Goal: Navigation & Orientation: Find specific page/section

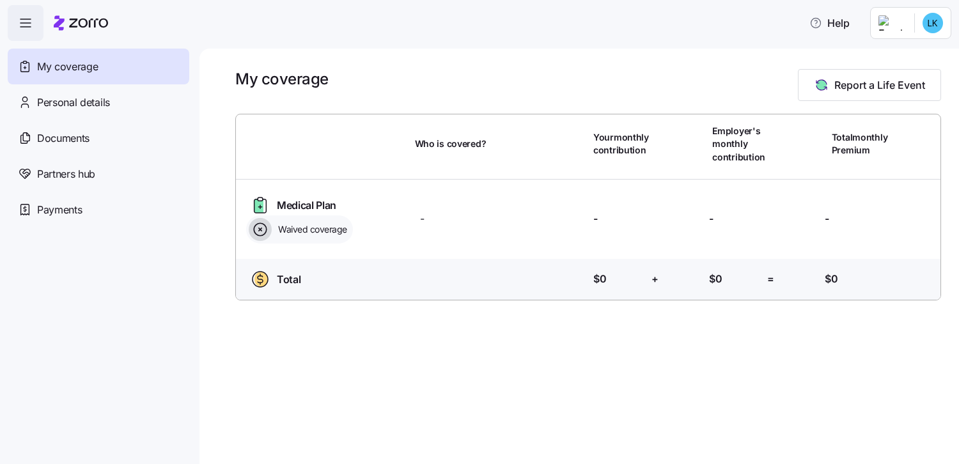
click at [927, 24] on html "Help My coverage Personal details Documents Partners hub Payments My coverage R…" at bounding box center [479, 228] width 959 height 456
click at [783, 35] on html "Help My coverage Personal details Documents Partners hub Payments My coverage R…" at bounding box center [479, 228] width 959 height 456
click at [931, 20] on html "Help My coverage Personal details Documents Partners hub Payments My coverage R…" at bounding box center [479, 228] width 959 height 456
click at [91, 100] on html "Help My coverage Personal details Documents Partners hub Payments My coverage R…" at bounding box center [479, 228] width 959 height 456
click at [73, 178] on span "Partners hub" at bounding box center [66, 174] width 58 height 16
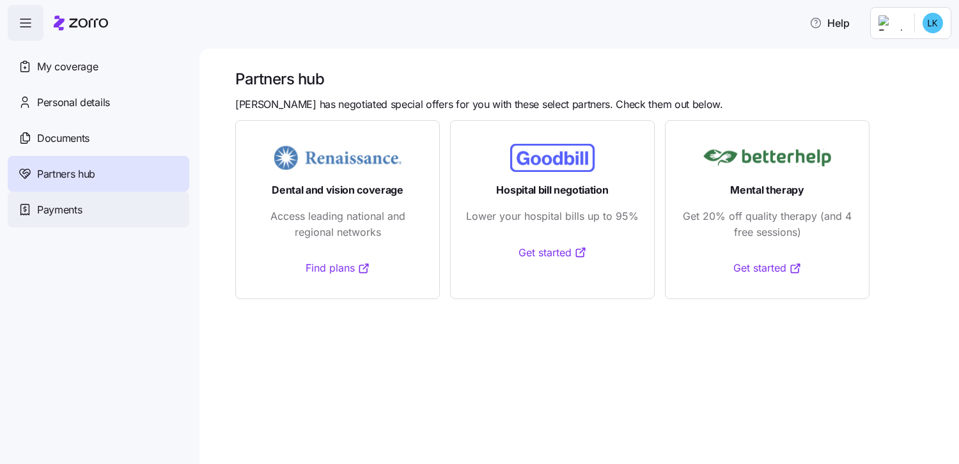
click at [62, 213] on span "Payments" at bounding box center [59, 210] width 45 height 16
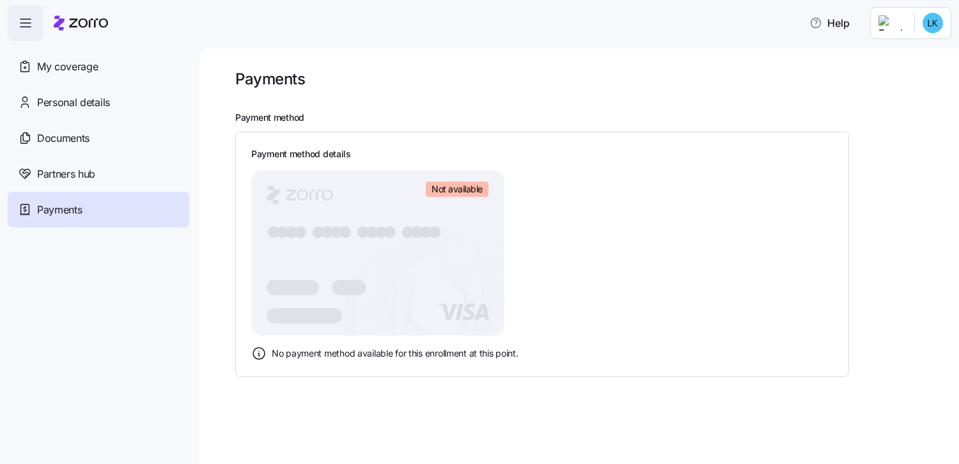
click at [895, 22] on html "Help My coverage Personal details Documents Partners hub Payments Payments Paym…" at bounding box center [479, 228] width 959 height 456
click at [29, 25] on html "Help My coverage Personal details Documents Partners hub Payments Payments Paym…" at bounding box center [479, 228] width 959 height 456
click at [29, 25] on icon "button" at bounding box center [25, 22] width 15 height 15
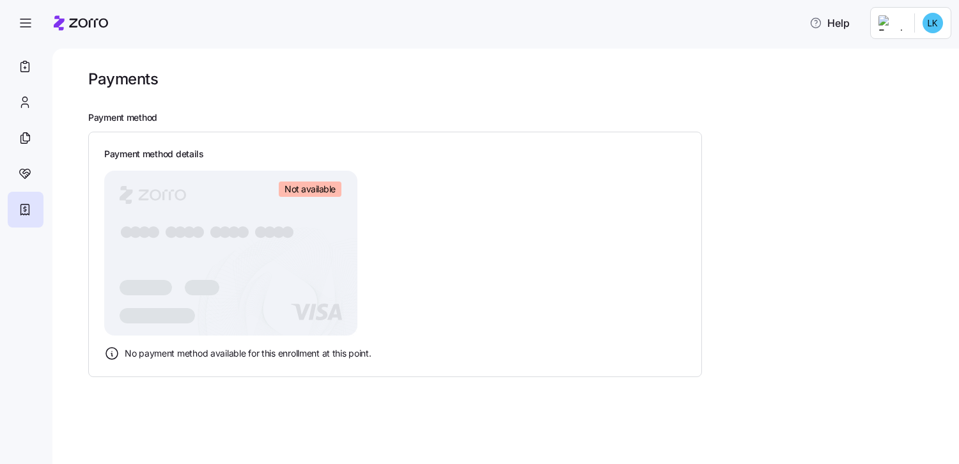
click at [192, 87] on div "Payments" at bounding box center [394, 79] width 613 height 20
click at [25, 22] on icon "button" at bounding box center [25, 22] width 15 height 15
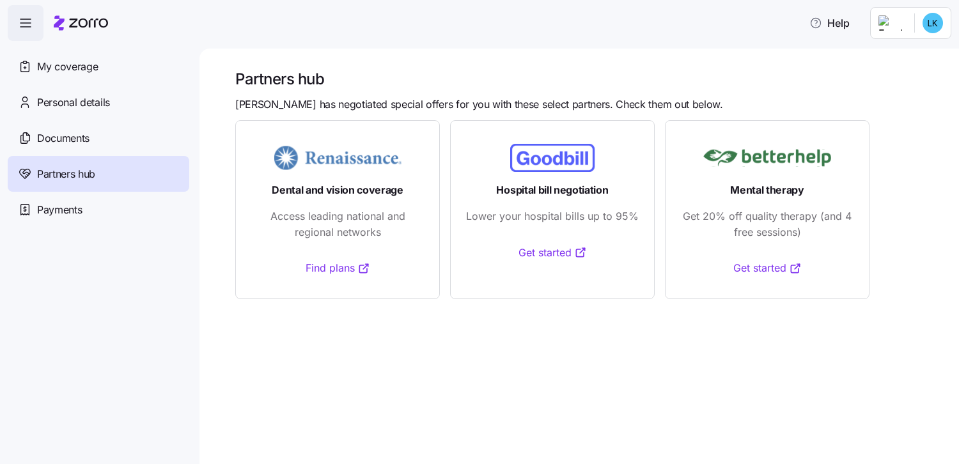
click at [929, 22] on html "Help My coverage Personal details Documents Partners hub Payments Partners hub …" at bounding box center [479, 228] width 959 height 456
click at [26, 25] on html "Help My coverage Personal details Documents Partners hub Payments Partners hub …" at bounding box center [479, 228] width 959 height 456
click at [31, 137] on icon at bounding box center [25, 137] width 14 height 15
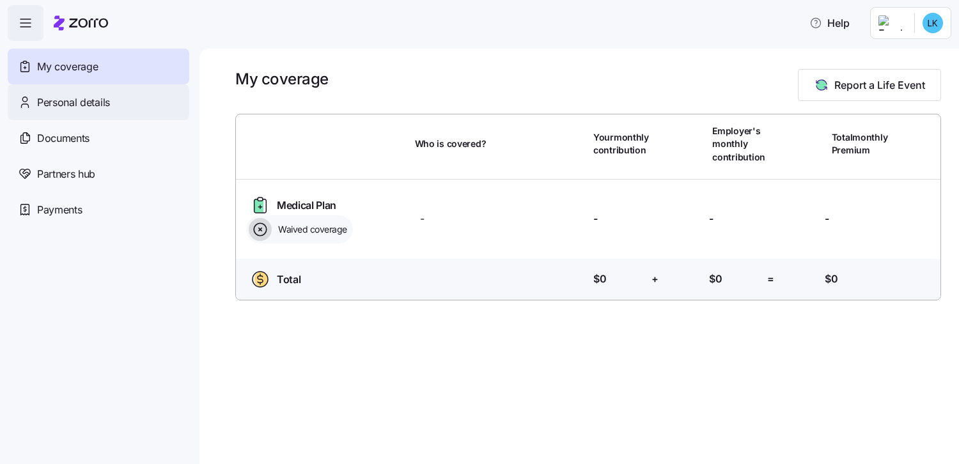
click at [115, 105] on div "Personal details" at bounding box center [98, 102] width 181 height 36
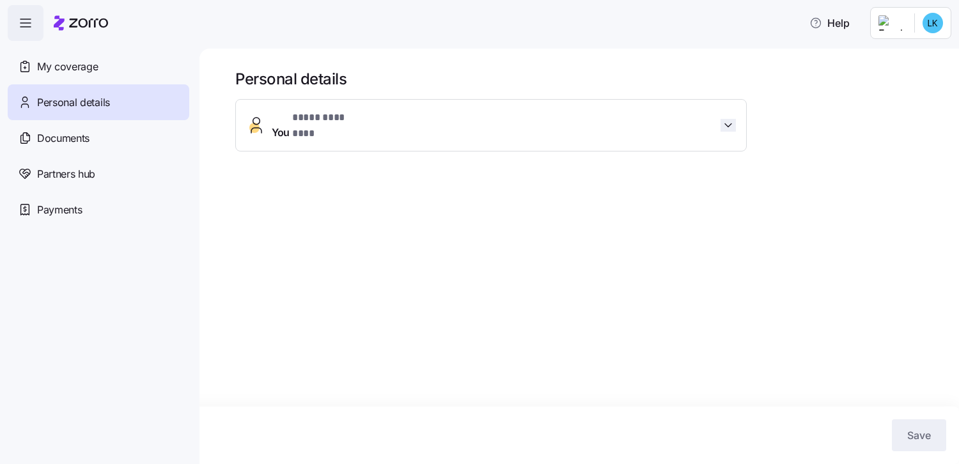
click at [730, 119] on icon "button" at bounding box center [727, 125] width 13 height 13
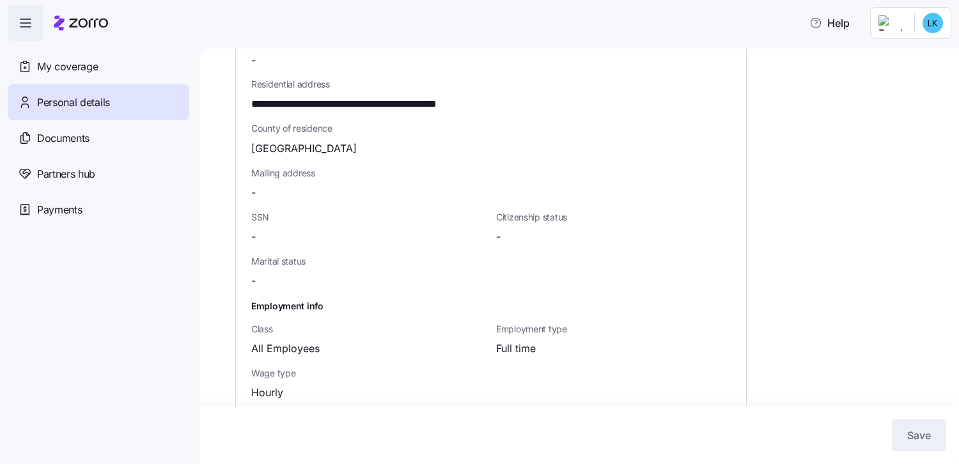
scroll to position [383, 0]
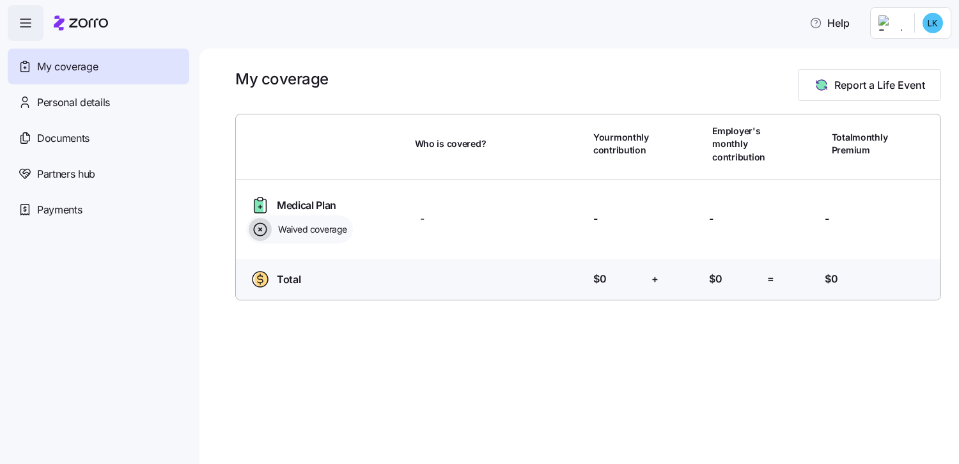
click at [27, 18] on icon "button" at bounding box center [25, 22] width 15 height 15
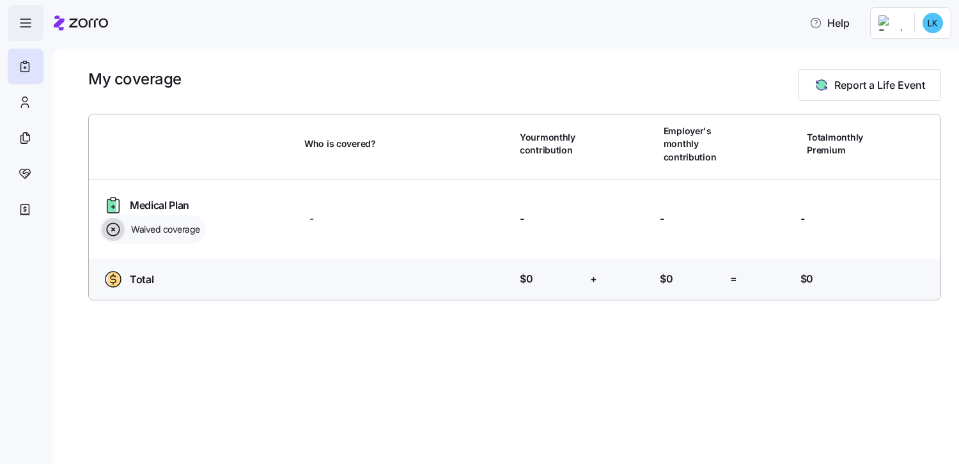
click at [27, 18] on icon "button" at bounding box center [25, 22] width 15 height 15
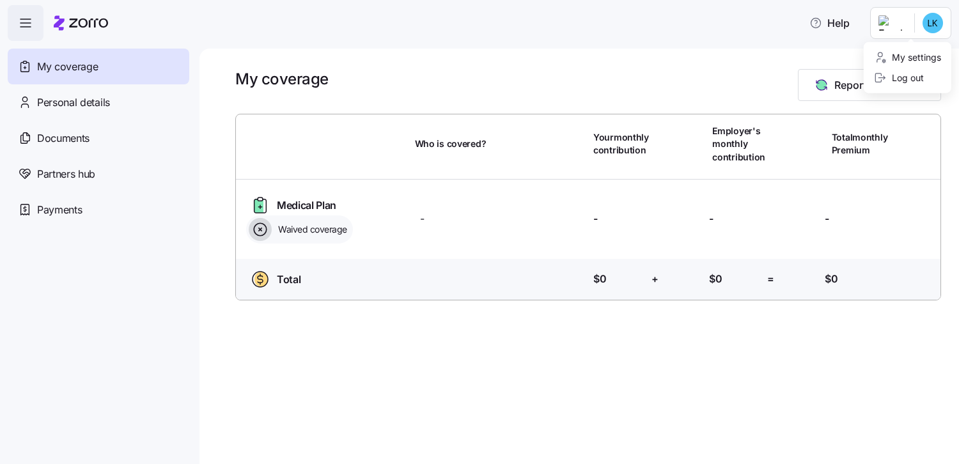
click at [934, 24] on html "Help My coverage Personal details Documents Partners hub Payments My coverage R…" at bounding box center [479, 228] width 959 height 456
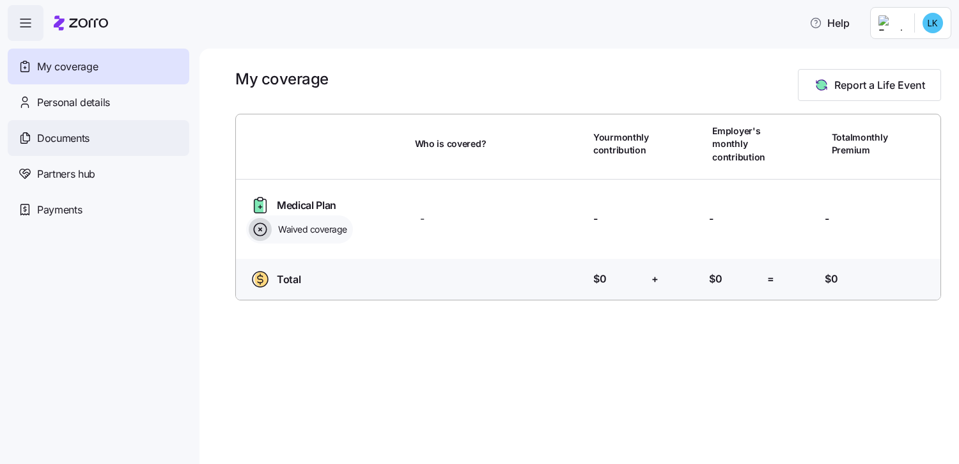
click at [63, 135] on html "Help My coverage Personal details Documents Partners hub Payments My coverage R…" at bounding box center [479, 228] width 959 height 456
click at [63, 135] on span "Documents" at bounding box center [63, 138] width 52 height 16
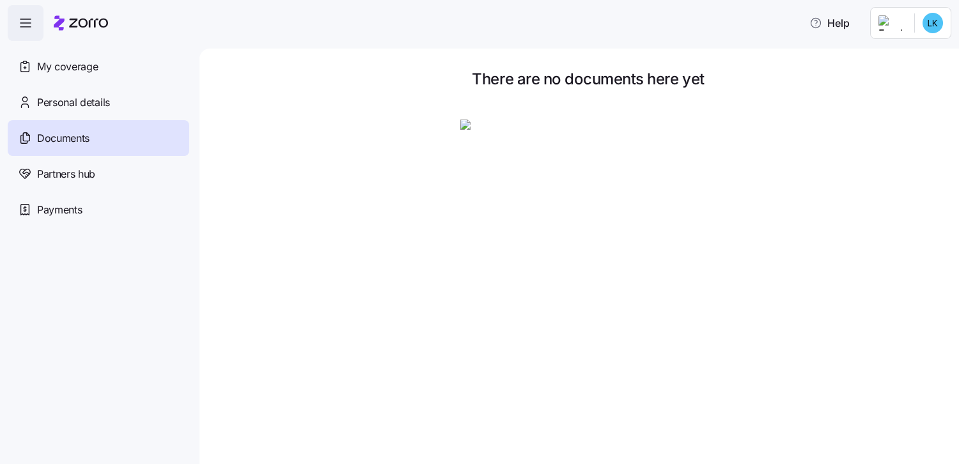
click at [28, 22] on icon "button" at bounding box center [25, 22] width 15 height 15
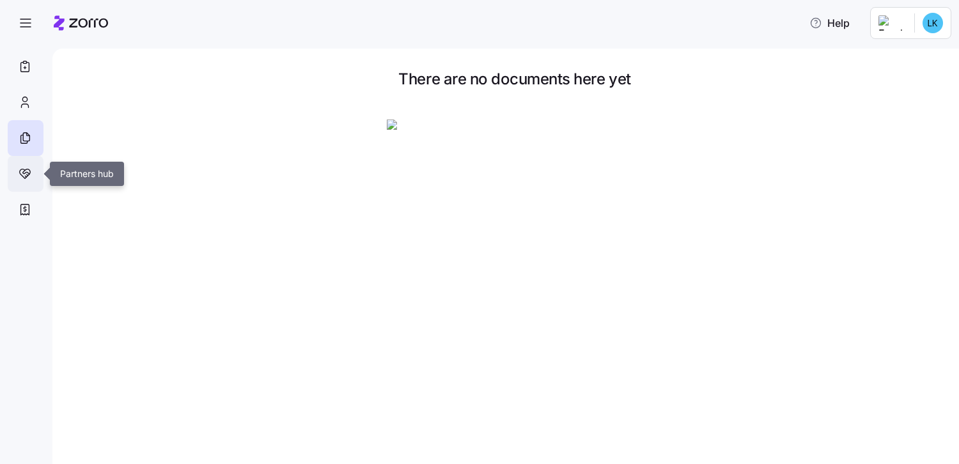
click at [27, 179] on icon at bounding box center [25, 173] width 14 height 15
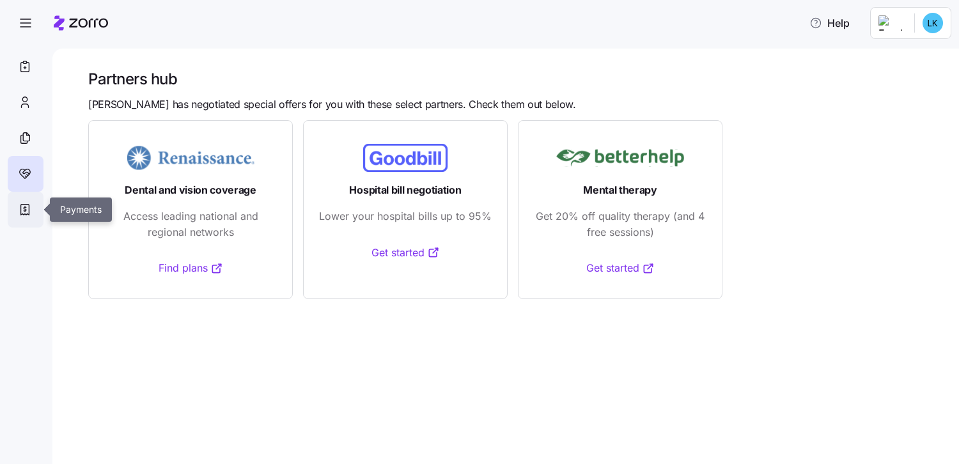
click at [24, 204] on icon at bounding box center [25, 209] width 8 height 11
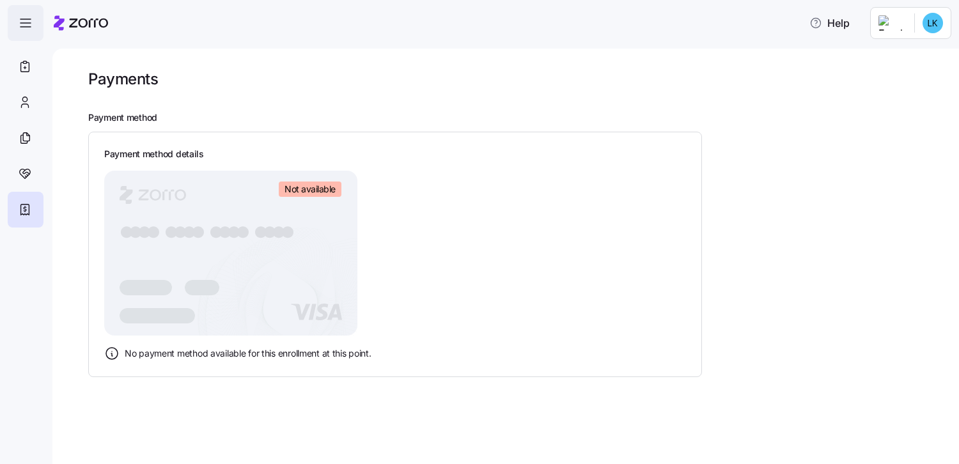
click at [20, 22] on icon "button" at bounding box center [25, 22] width 15 height 15
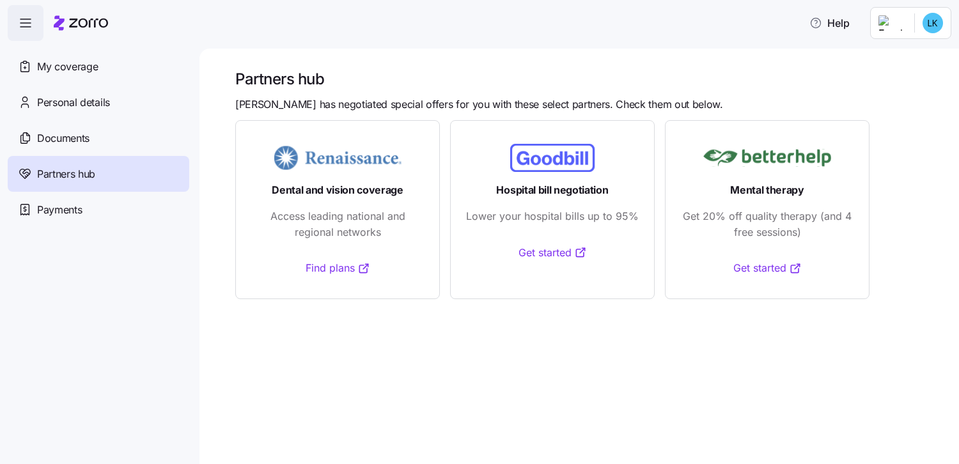
click at [888, 24] on html "Help My coverage Personal details Documents Partners hub Payments Partners hub …" at bounding box center [479, 228] width 959 height 456
click at [355, 369] on html "Help My coverage Personal details Documents Partners hub Payments Partners hub …" at bounding box center [479, 228] width 959 height 456
click at [43, 208] on span "Payments" at bounding box center [59, 210] width 45 height 16
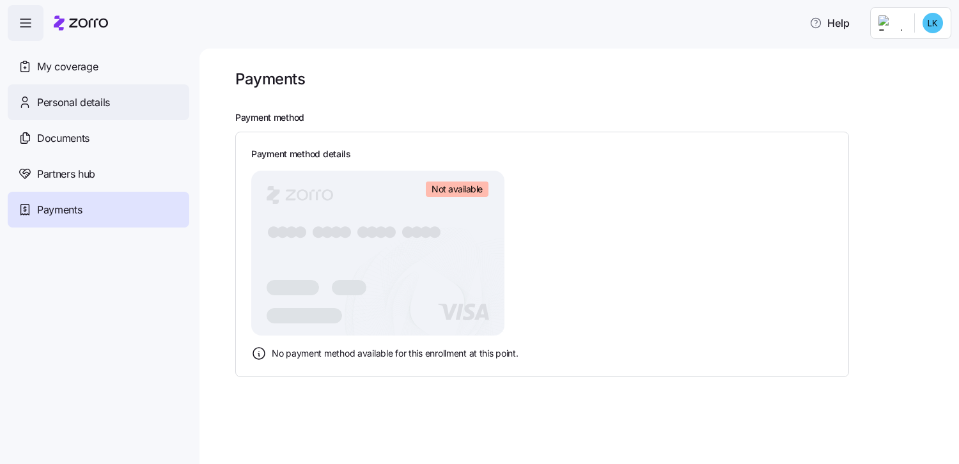
click at [59, 104] on span "Personal details" at bounding box center [73, 103] width 73 height 16
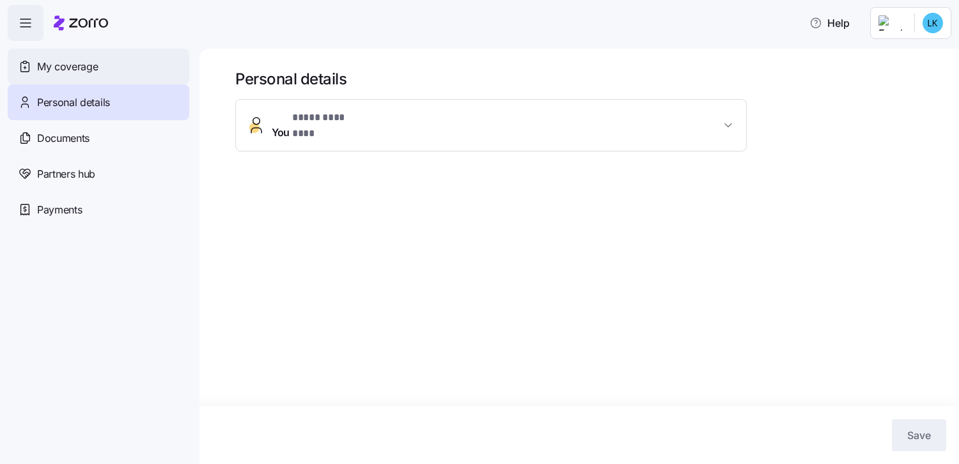
click at [71, 65] on span "My coverage" at bounding box center [67, 67] width 61 height 16
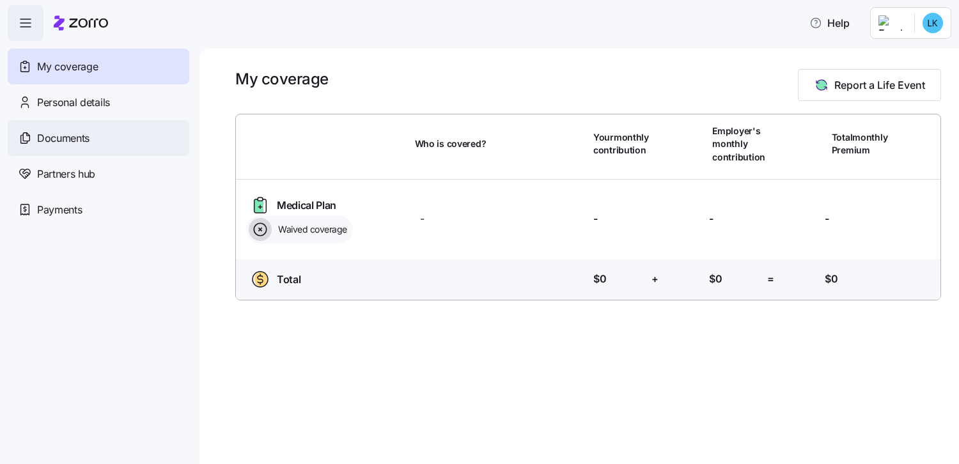
click at [70, 138] on span "Documents" at bounding box center [63, 138] width 52 height 16
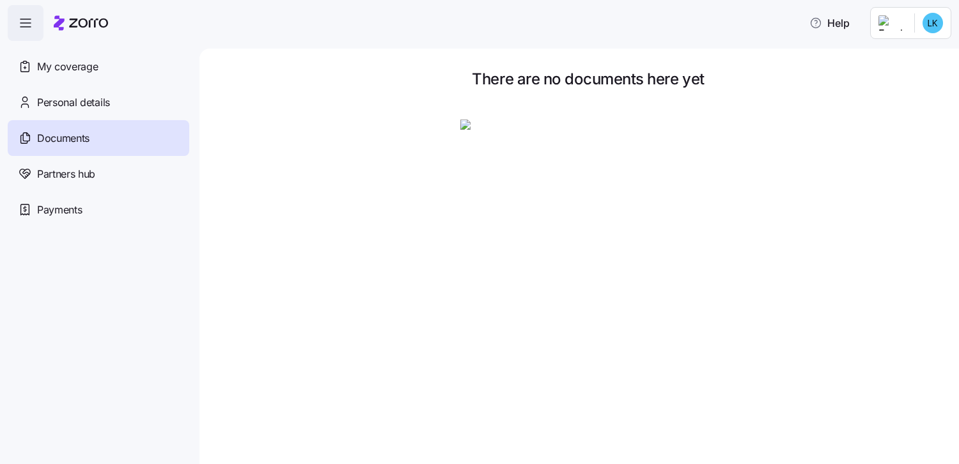
click at [22, 22] on icon "button" at bounding box center [25, 22] width 15 height 15
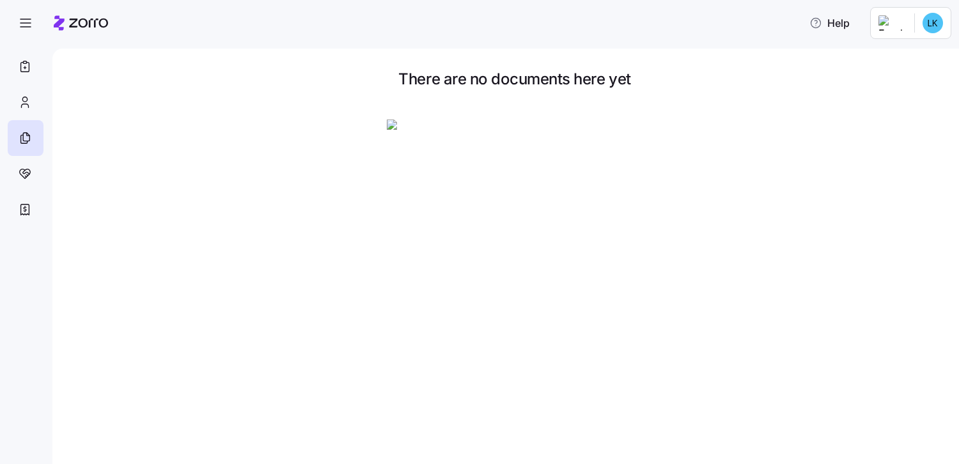
click at [927, 26] on html "Help There are no documents here yet Zorro" at bounding box center [479, 228] width 959 height 456
click at [918, 58] on div "My settings" at bounding box center [907, 57] width 67 height 14
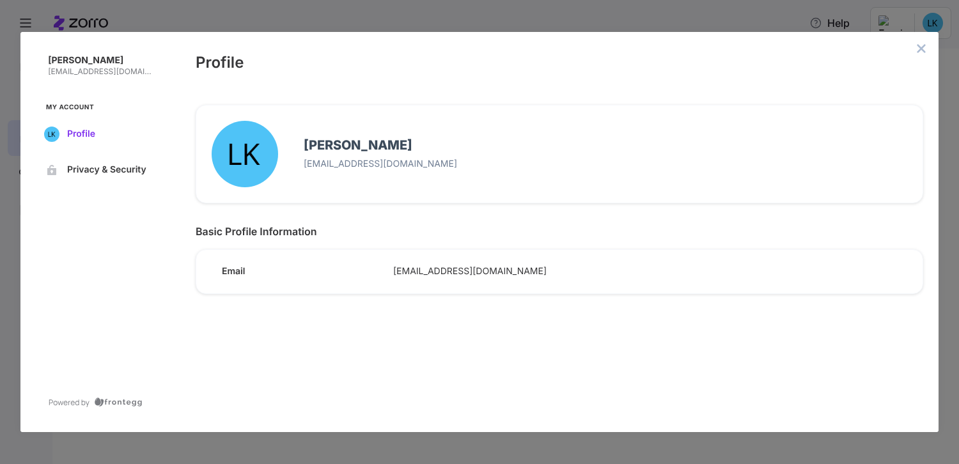
click at [85, 135] on span "Profile" at bounding box center [110, 134] width 87 height 10
click at [918, 52] on icon "close admin-box" at bounding box center [921, 48] width 10 height 10
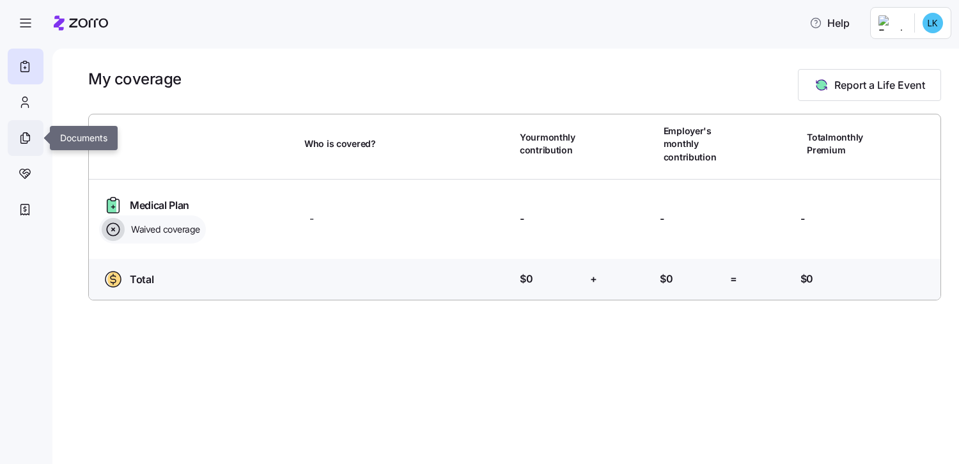
click at [29, 136] on icon at bounding box center [25, 137] width 14 height 15
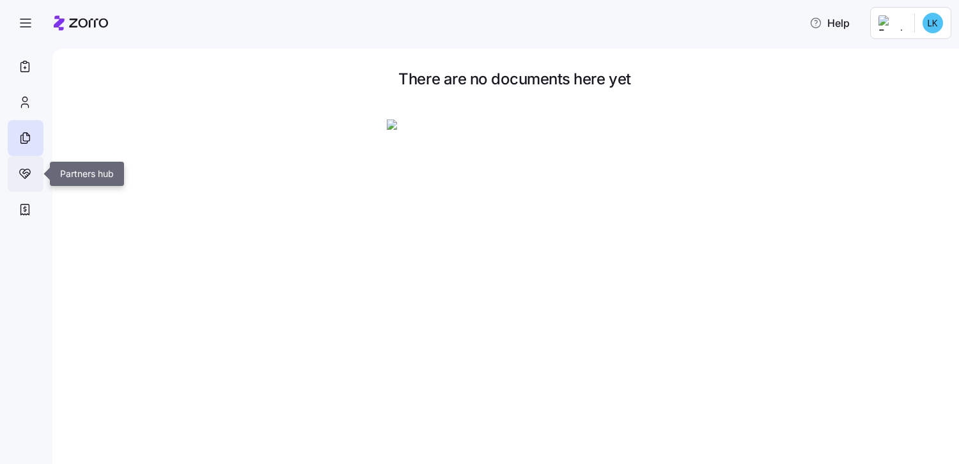
click at [27, 173] on icon at bounding box center [25, 173] width 14 height 15
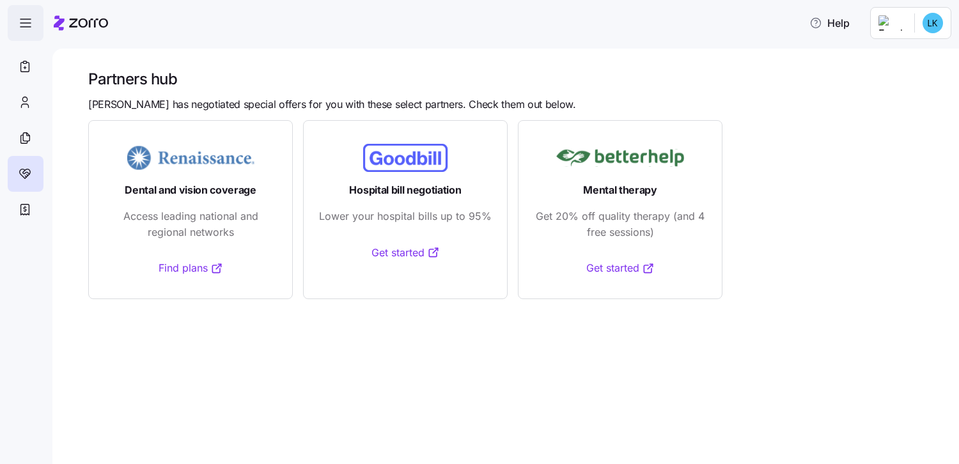
click at [19, 29] on icon "button" at bounding box center [25, 22] width 15 height 15
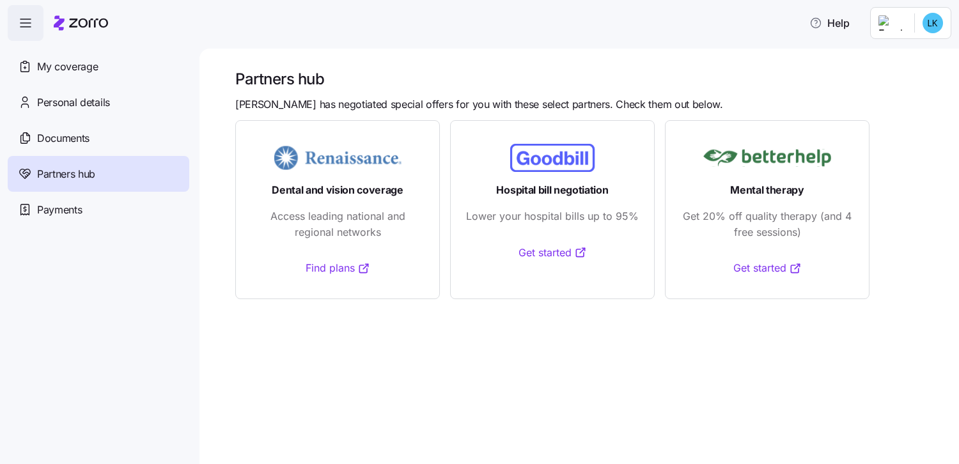
drag, startPoint x: 17, startPoint y: 0, endPoint x: 219, endPoint y: 45, distance: 207.0
click at [219, 45] on main "Partners hub [PERSON_NAME] has negotiated special offers for you with these sel…" at bounding box center [479, 228] width 959 height 456
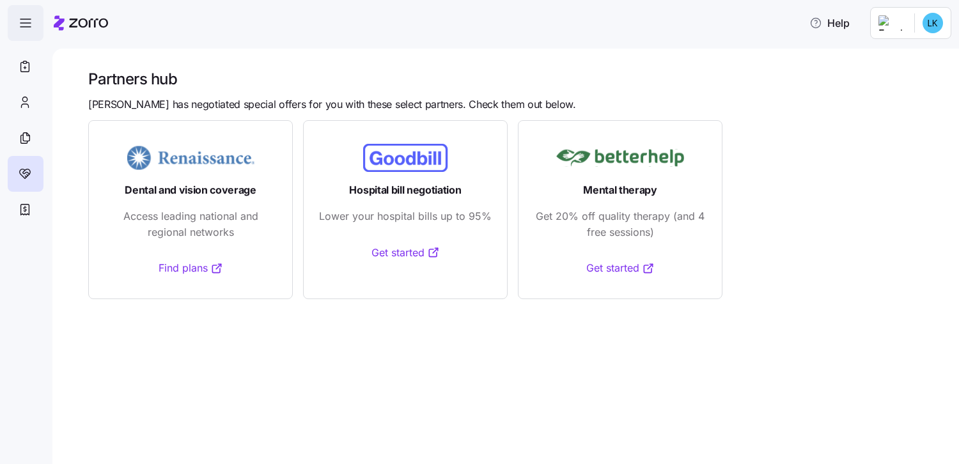
click at [23, 20] on icon "button" at bounding box center [25, 22] width 15 height 15
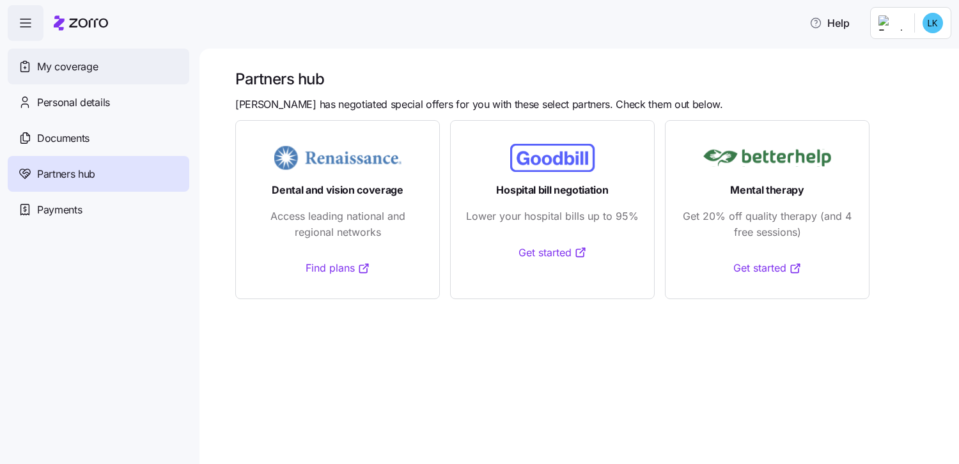
click at [66, 64] on span "My coverage" at bounding box center [67, 67] width 61 height 16
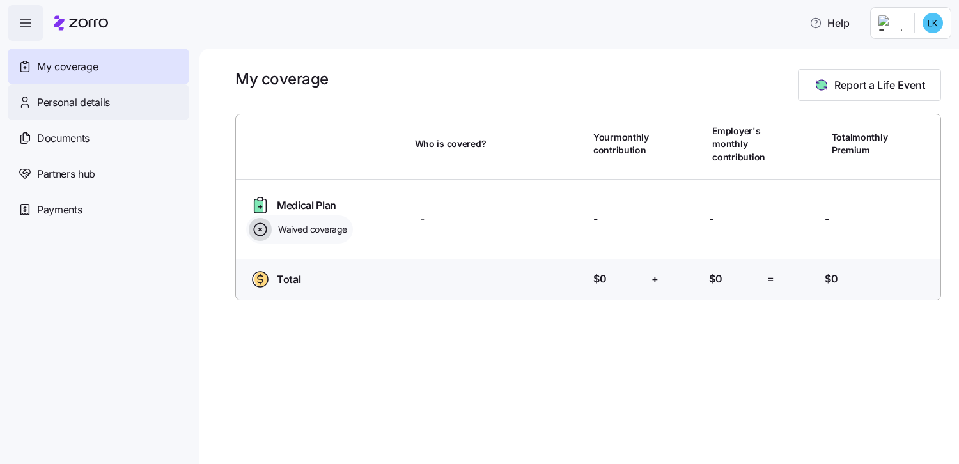
click at [70, 100] on span "Personal details" at bounding box center [73, 103] width 73 height 16
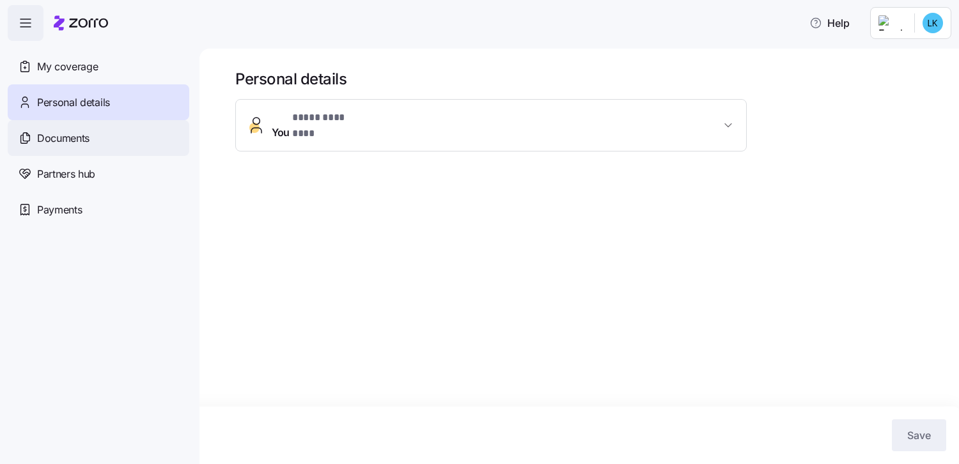
click at [59, 141] on span "Documents" at bounding box center [63, 138] width 52 height 16
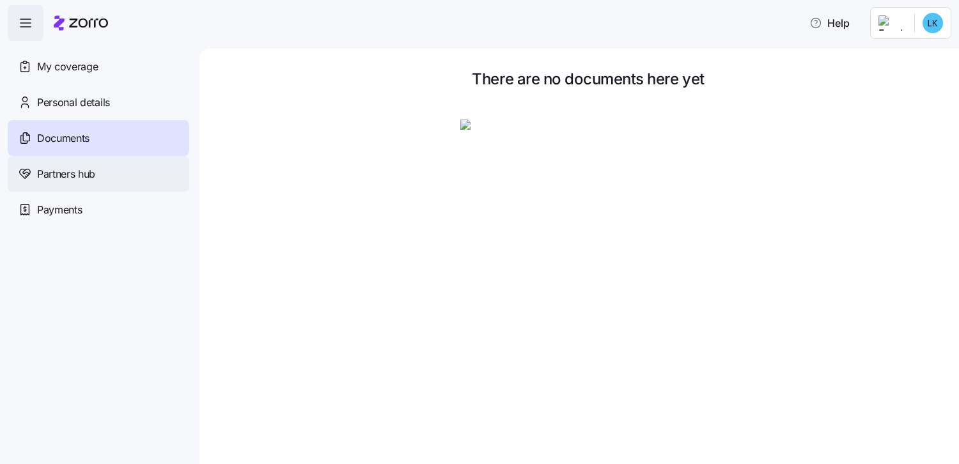
click at [61, 177] on span "Partners hub" at bounding box center [66, 174] width 58 height 16
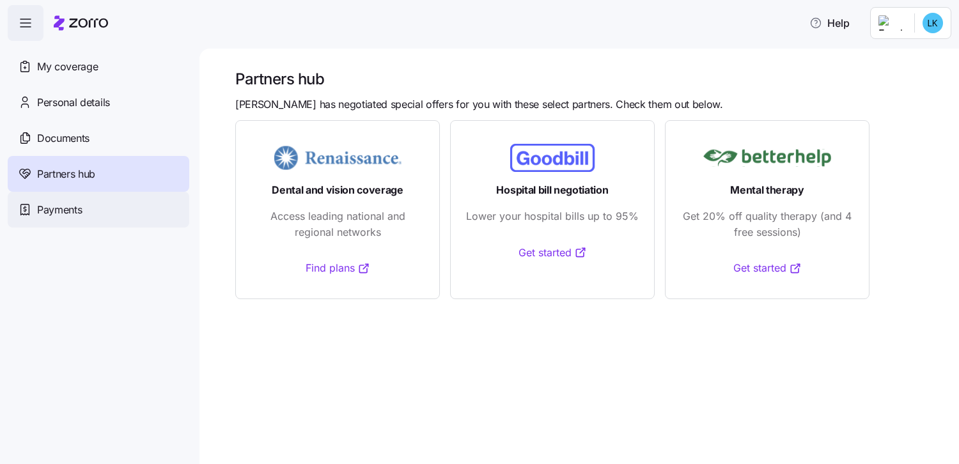
click at [57, 207] on span "Payments" at bounding box center [59, 210] width 45 height 16
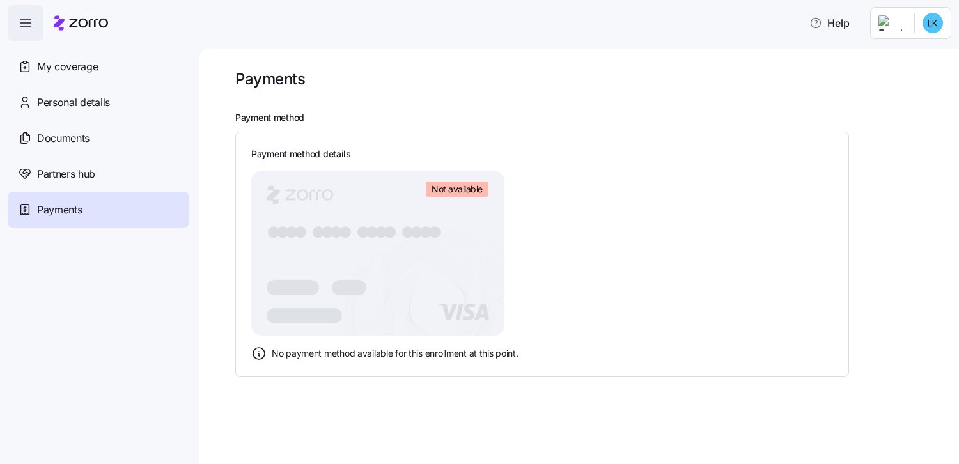
click at [27, 26] on icon "button" at bounding box center [25, 22] width 15 height 15
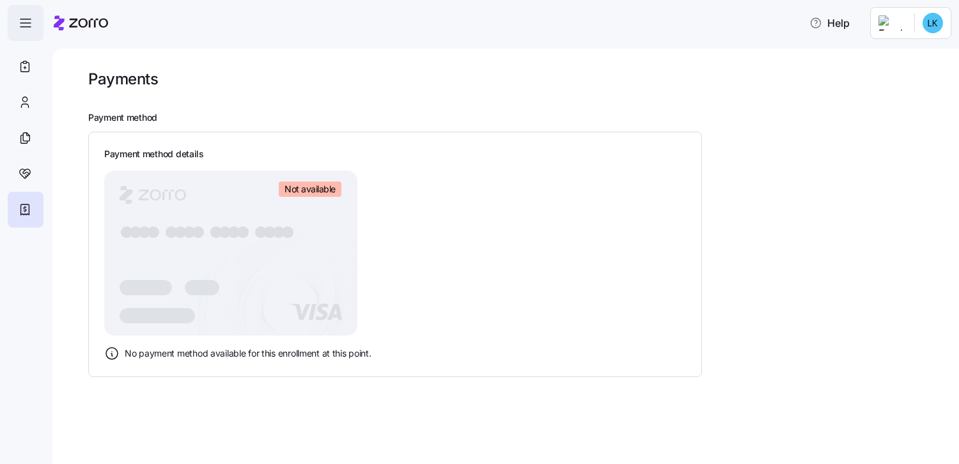
click at [20, 33] on span "button" at bounding box center [25, 23] width 35 height 35
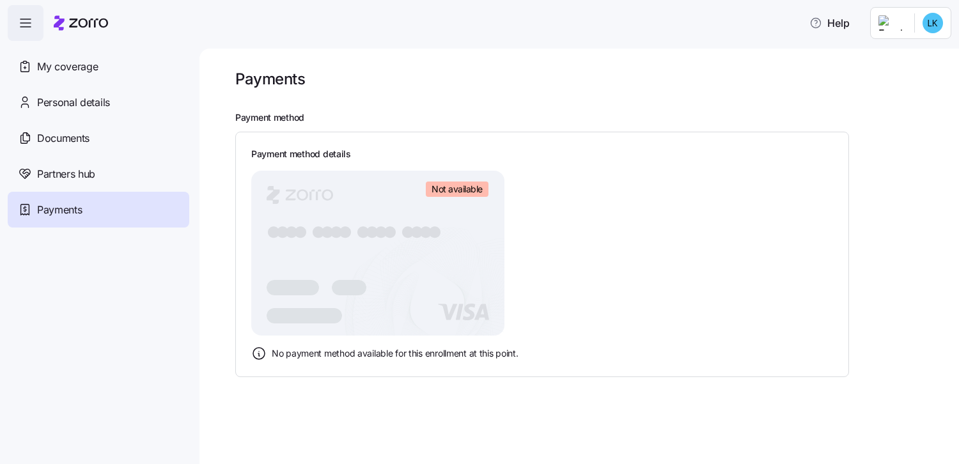
click at [25, 12] on span "button" at bounding box center [25, 23] width 35 height 35
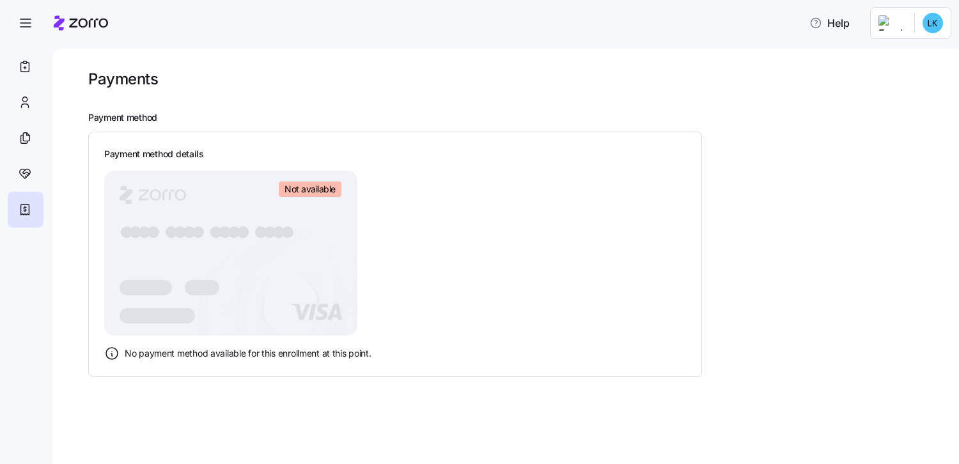
click at [932, 23] on html "Help Payments Payment method Payment method details Not available ● ● ● ● ● ● ●…" at bounding box center [479, 228] width 959 height 456
click at [910, 82] on div "Log out" at bounding box center [899, 78] width 50 height 14
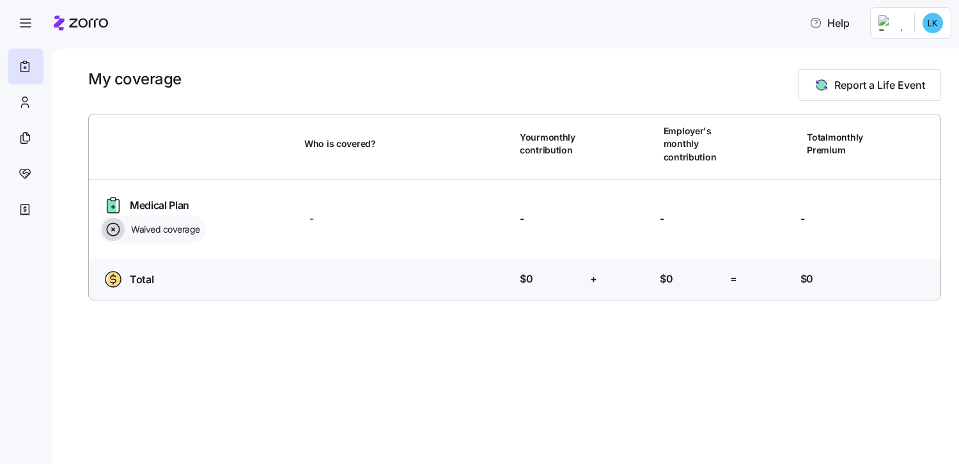
click at [933, 29] on html "Help My coverage Report a Life Event Who is covered? Your monthly contribution …" at bounding box center [479, 228] width 959 height 456
click at [26, 27] on html "Help My coverage Report a Life Event Who is covered? Your monthly contribution …" at bounding box center [479, 228] width 959 height 456
click at [19, 61] on icon at bounding box center [25, 66] width 14 height 15
click at [27, 102] on icon at bounding box center [25, 102] width 14 height 15
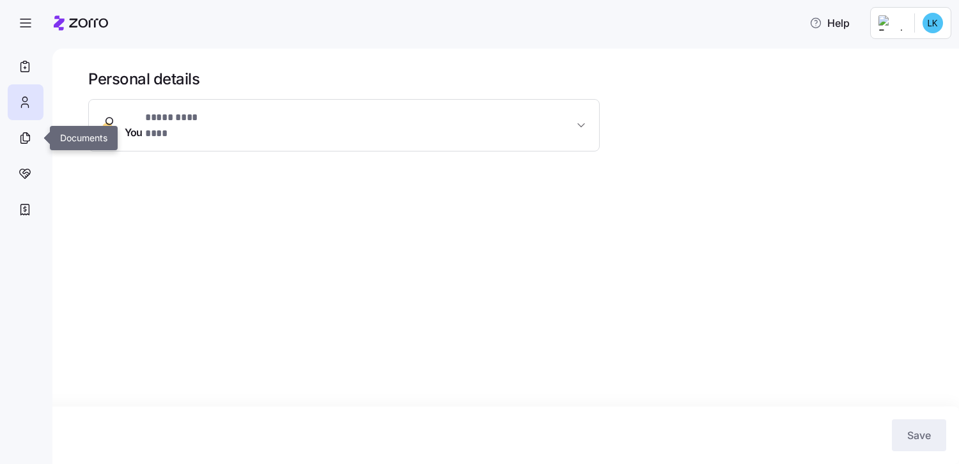
click at [35, 136] on div at bounding box center [26, 138] width 36 height 36
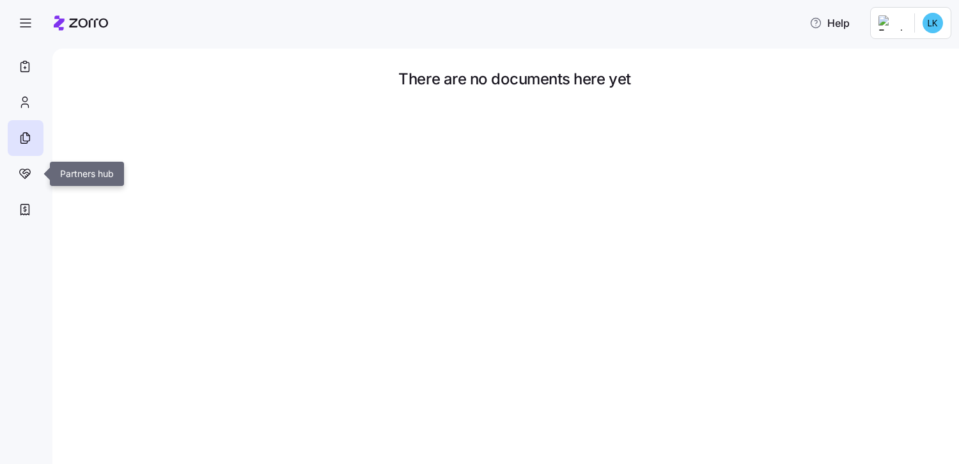
click at [32, 173] on div at bounding box center [26, 174] width 36 height 36
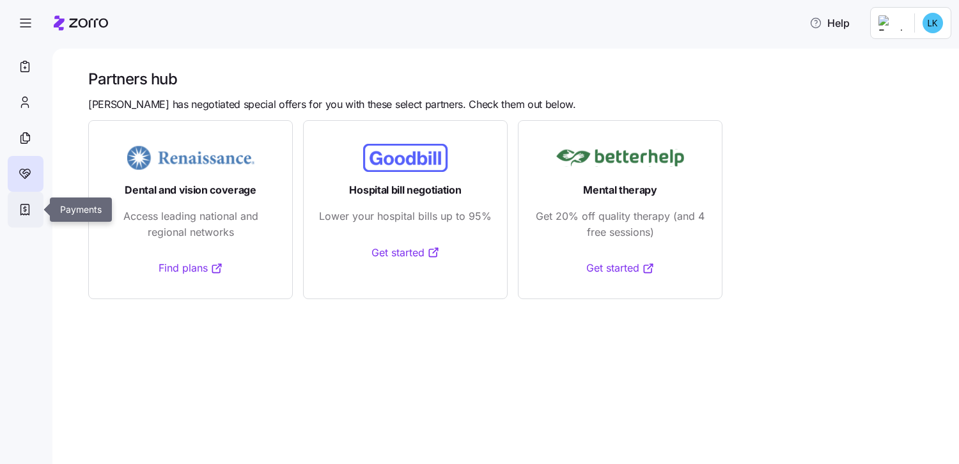
click at [26, 211] on icon at bounding box center [25, 209] width 14 height 15
